Goal: Information Seeking & Learning: Learn about a topic

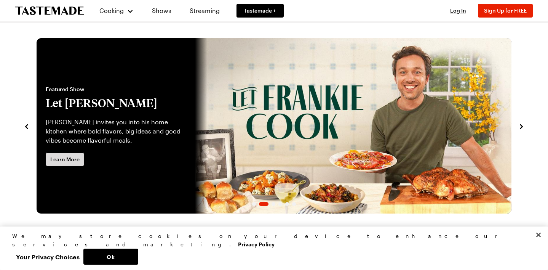
click at [75, 161] on span "Learn More" at bounding box center [64, 159] width 29 height 8
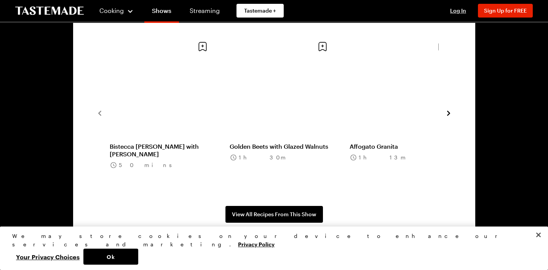
scroll to position [594, 0]
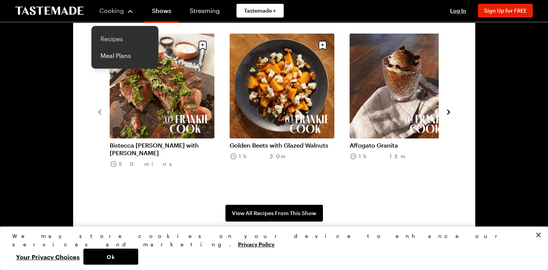
click at [119, 35] on link "Recipes" at bounding box center [125, 38] width 58 height 17
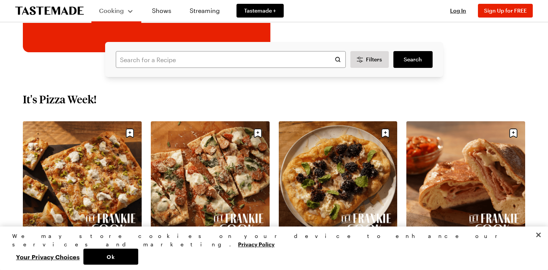
scroll to position [177, 0]
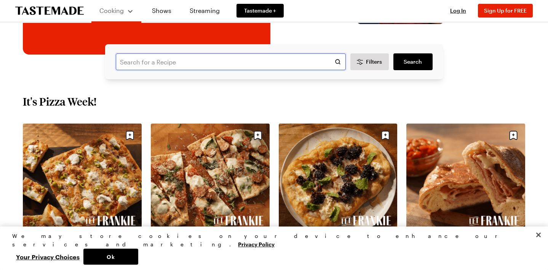
click at [212, 70] on input "text" at bounding box center [231, 61] width 230 height 17
type input "cabbage"
click at [412, 65] on span "Search" at bounding box center [413, 62] width 18 height 8
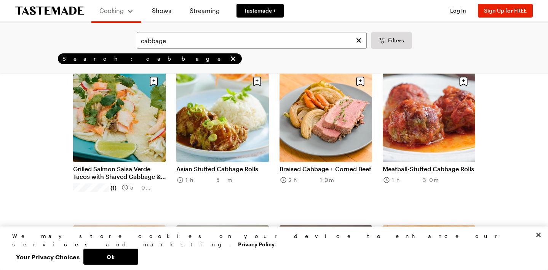
scroll to position [228, 0]
